Goal: Task Accomplishment & Management: Use online tool/utility

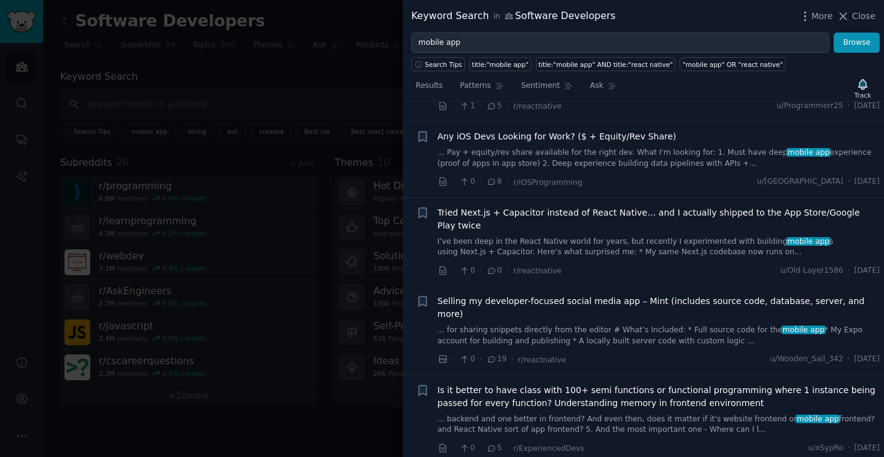
scroll to position [2224, 0]
click at [505, 146] on link "... Pay + equity/rev share available for the right dev. What I'm looking for: 1…" at bounding box center [659, 156] width 443 height 21
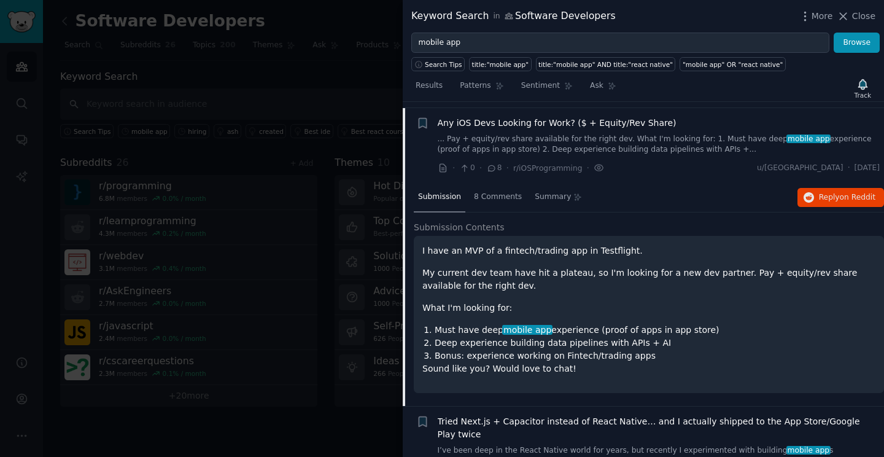
scroll to position [1765, 0]
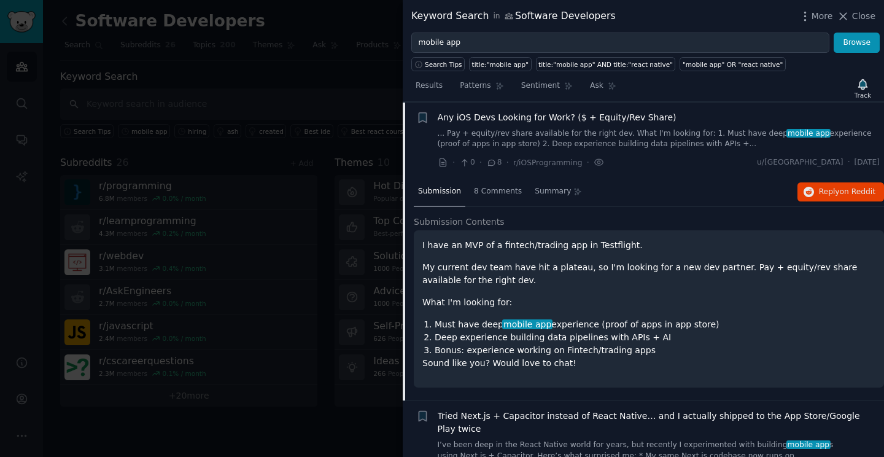
click at [557, 267] on p "My current dev team have hit a plateau, so I'm looking for a new dev partner. P…" at bounding box center [648, 274] width 453 height 26
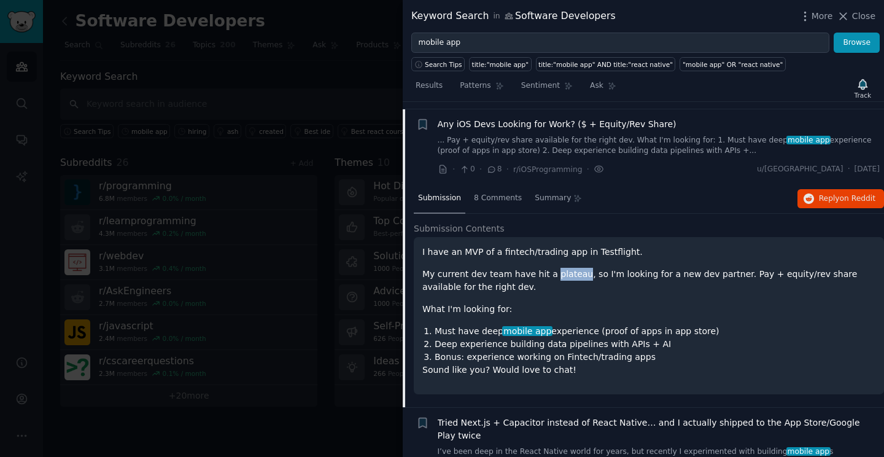
scroll to position [1749, 0]
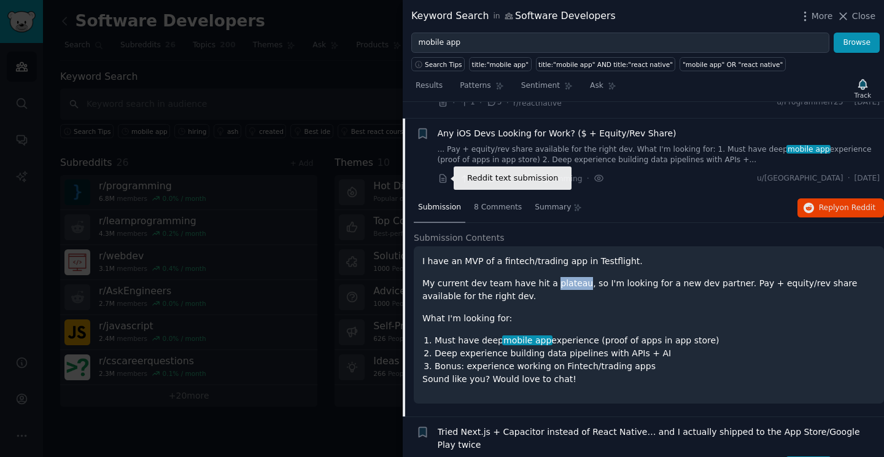
click at [438, 177] on icon at bounding box center [443, 178] width 11 height 11
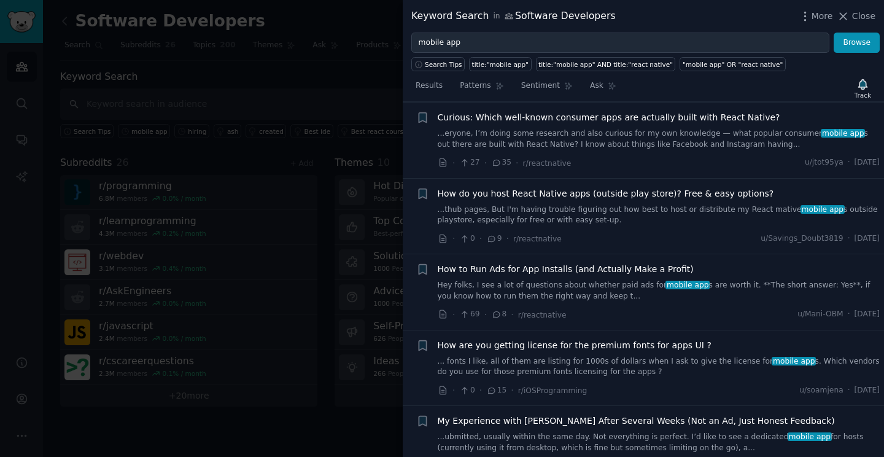
scroll to position [0, 0]
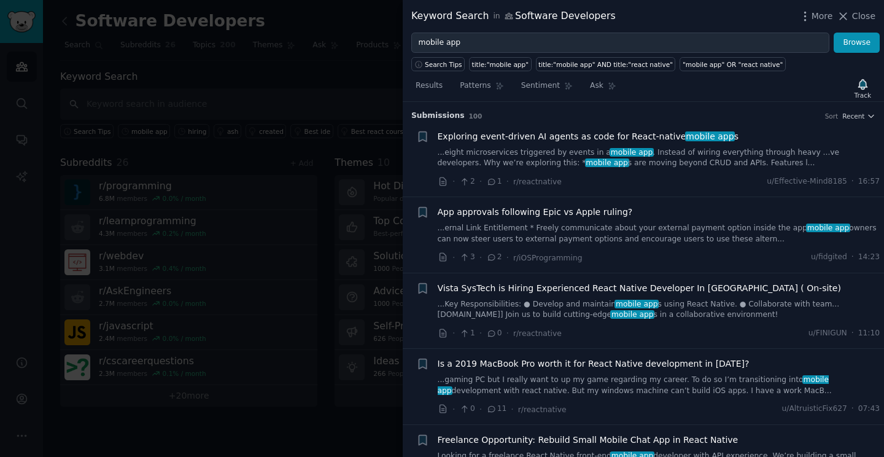
click at [351, 112] on div at bounding box center [442, 228] width 884 height 457
click at [306, 68] on div at bounding box center [442, 228] width 884 height 457
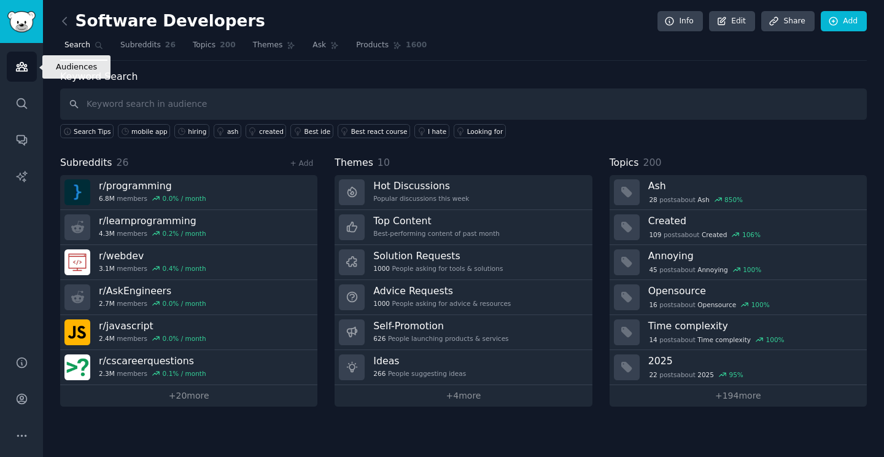
click at [25, 64] on icon "Sidebar" at bounding box center [21, 67] width 11 height 9
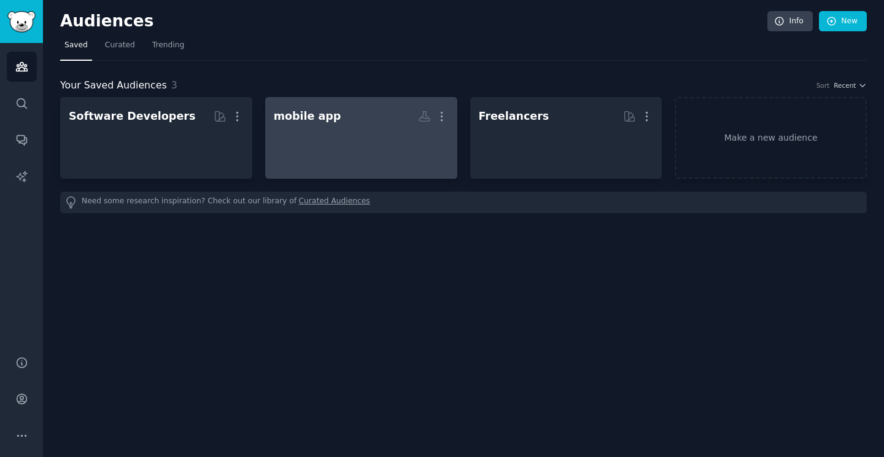
click at [323, 144] on div at bounding box center [361, 148] width 175 height 43
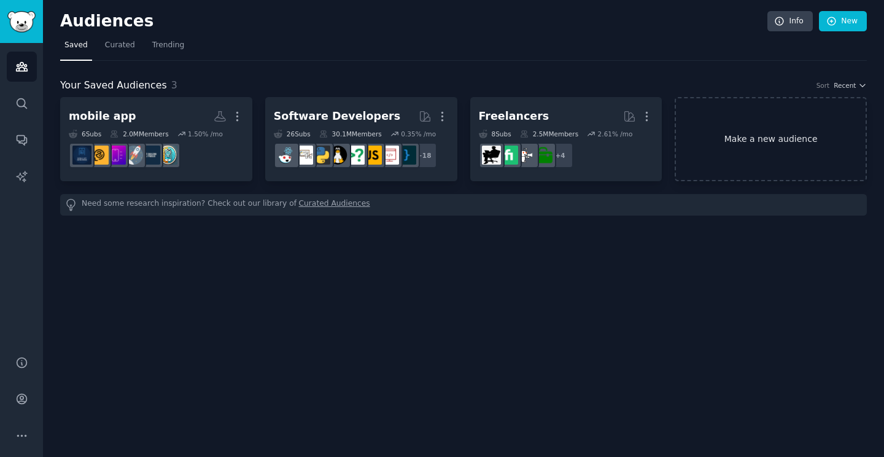
click at [762, 133] on link "Make a new audience" at bounding box center [771, 139] width 192 height 84
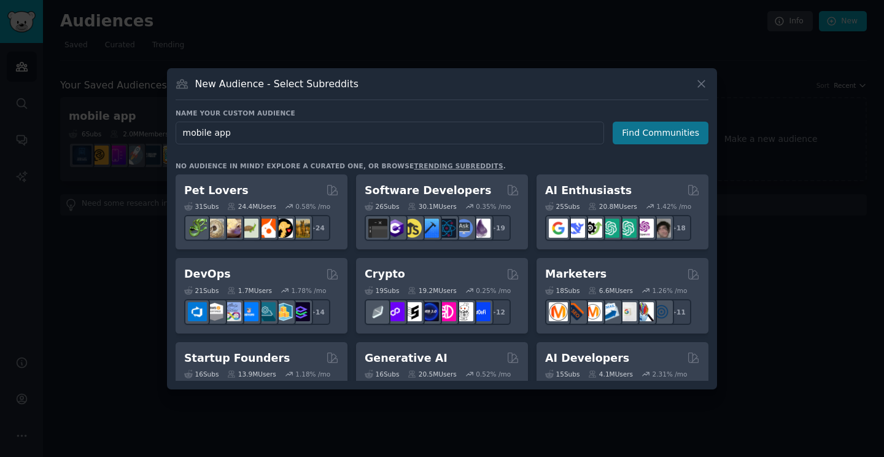
type input "mobile app"
click at [635, 130] on button "Find Communities" at bounding box center [661, 133] width 96 height 23
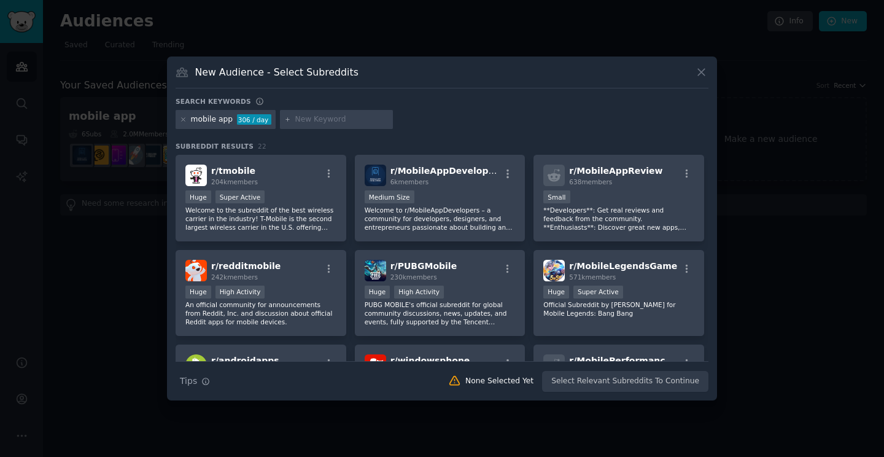
click at [298, 119] on input "text" at bounding box center [341, 119] width 93 height 11
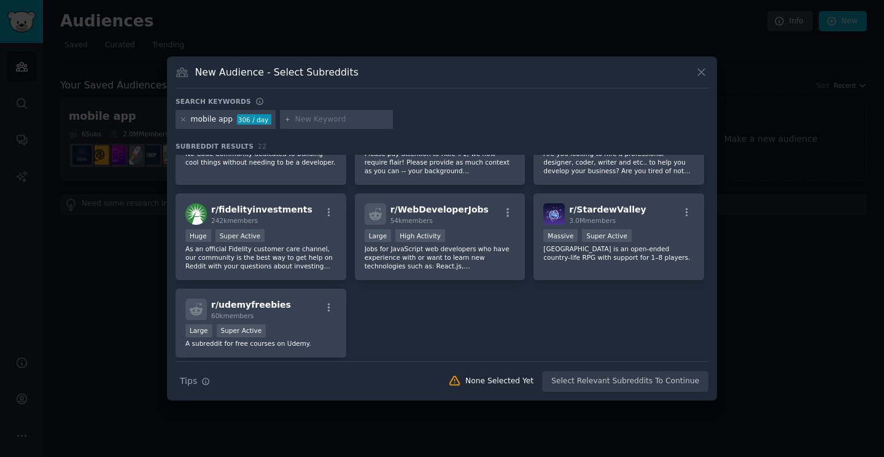
scroll to position [529, 0]
click at [703, 73] on icon at bounding box center [701, 72] width 7 height 7
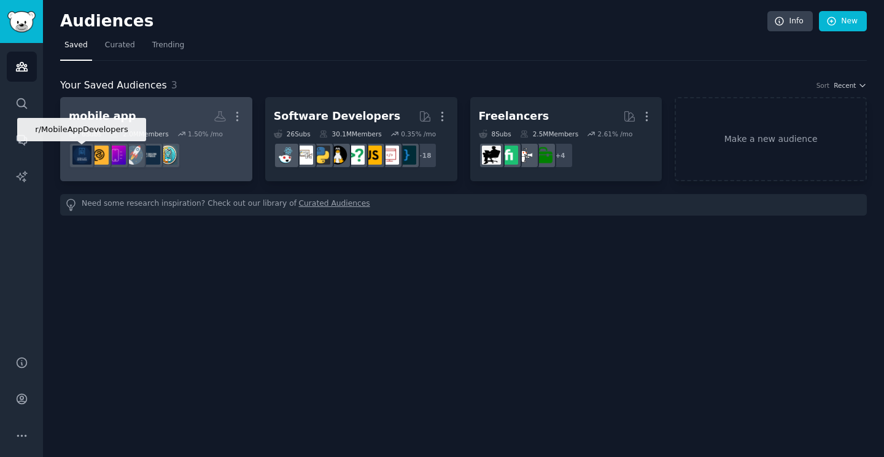
click at [94, 147] on div at bounding box center [82, 155] width 26 height 26
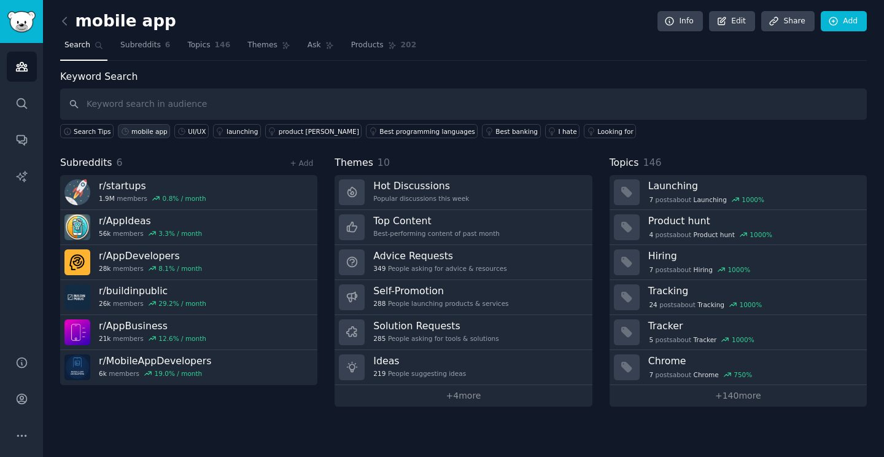
click at [147, 129] on div "mobile app" at bounding box center [149, 131] width 36 height 9
